Goal: Transaction & Acquisition: Purchase product/service

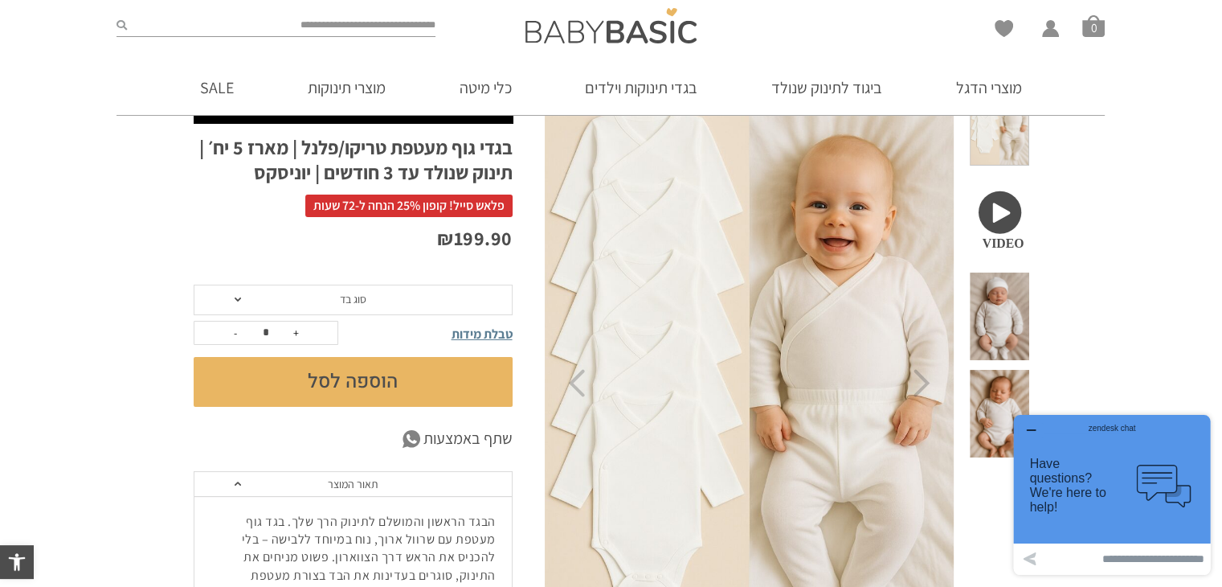
scroll to position [99, 0]
click at [239, 297] on span at bounding box center [238, 299] width 6 height 4
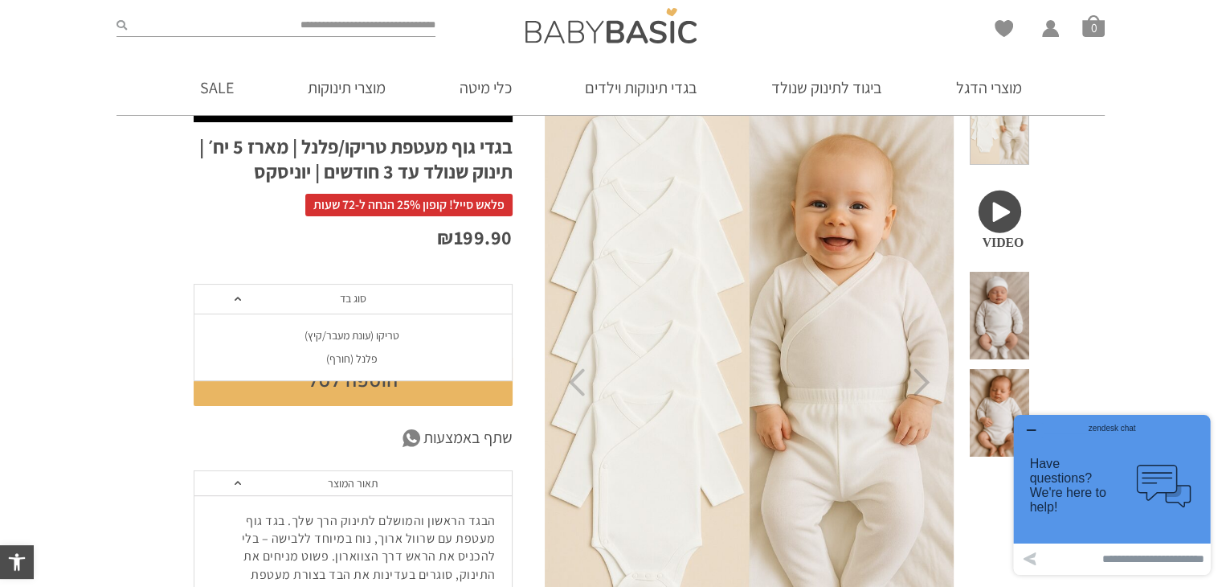
click at [239, 297] on span at bounding box center [238, 299] width 6 height 4
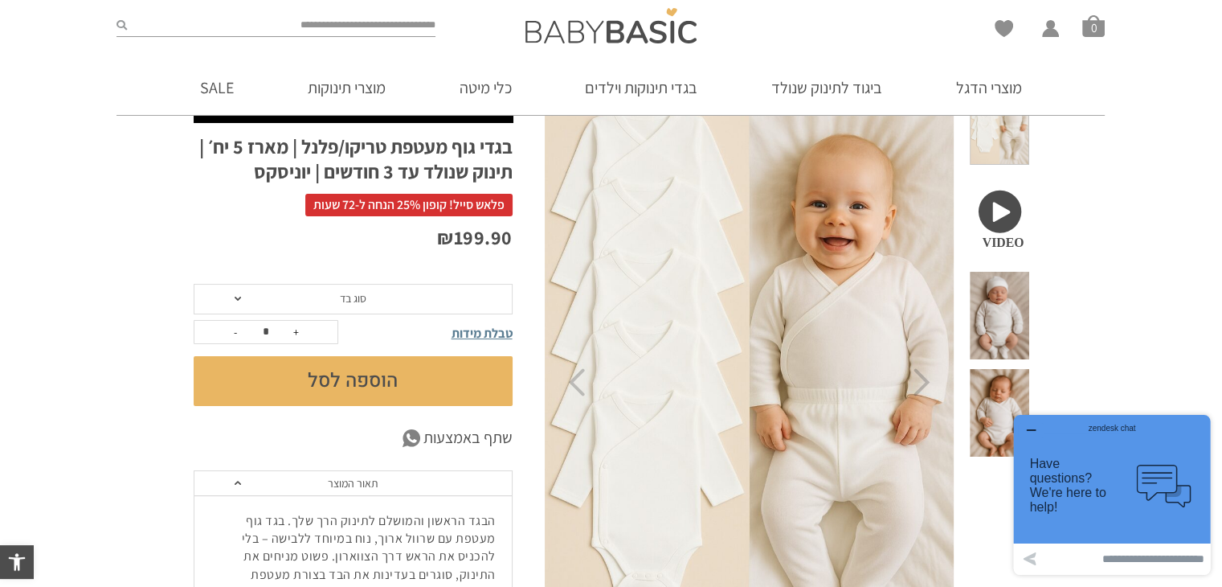
click at [465, 331] on span "טבלת מידות" at bounding box center [482, 333] width 61 height 17
